Goal: Information Seeking & Learning: Learn about a topic

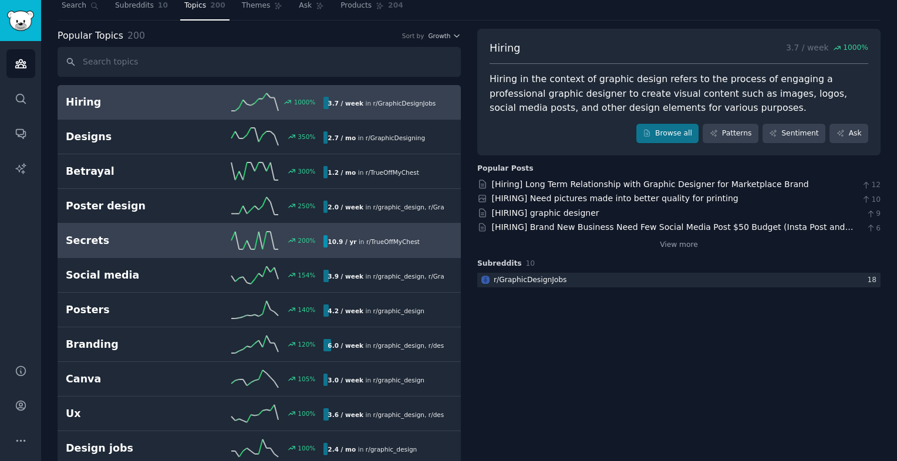
scroll to position [43, 0]
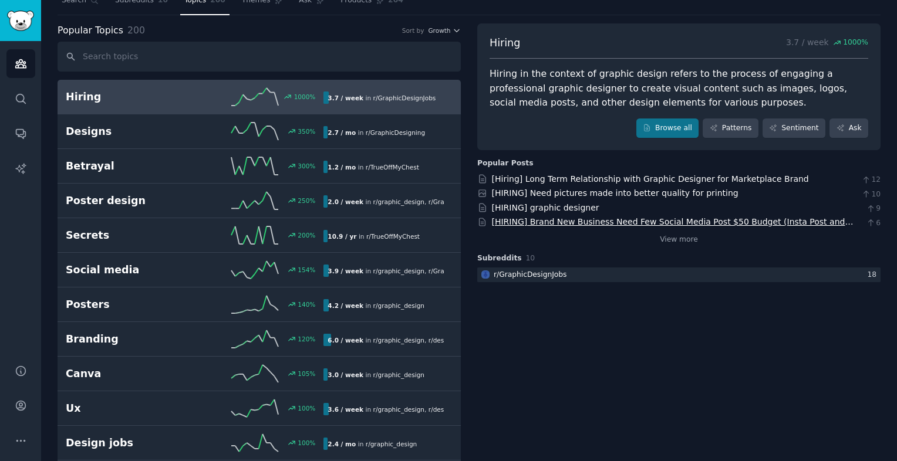
click at [615, 218] on link "[HIRING] Brand New Business Need Few Social Media Post $50 Budget (Insta Post a…" at bounding box center [673, 228] width 362 height 22
click at [687, 122] on link "Browse all" at bounding box center [667, 129] width 63 height 20
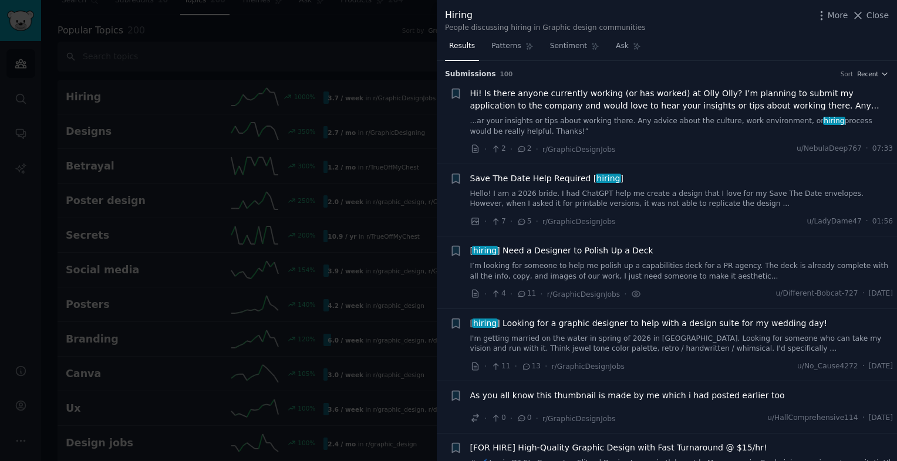
click at [675, 390] on span "As you all know this thumbnail is made by me which i had posted earlier too" at bounding box center [627, 396] width 315 height 12
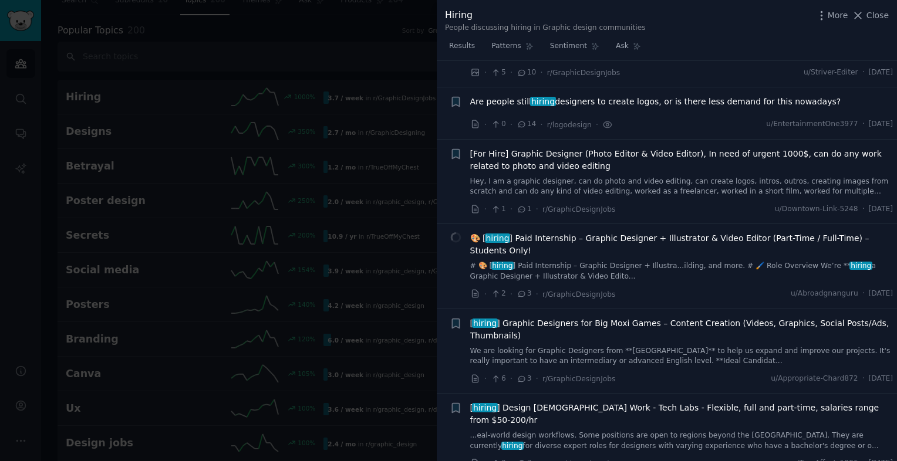
scroll to position [741, 0]
click at [235, 177] on div at bounding box center [448, 230] width 897 height 461
